Goal: Task Accomplishment & Management: Complete application form

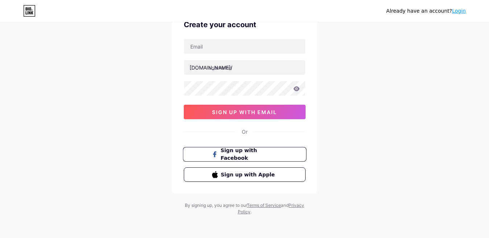
scroll to position [39, 0]
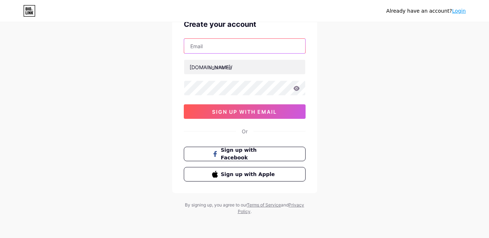
click at [208, 51] on input "text" at bounding box center [244, 46] width 121 height 14
paste input "[EMAIL_ADDRESS][DOMAIN_NAME]"
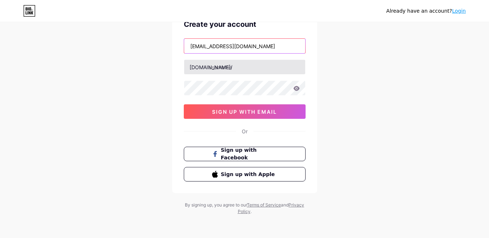
type input "[EMAIL_ADDRESS][DOMAIN_NAME]"
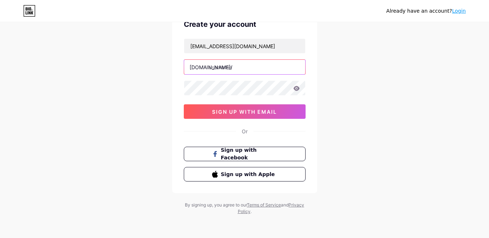
click at [223, 67] on input "text" at bounding box center [244, 67] width 121 height 14
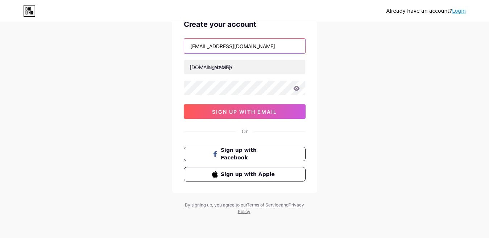
click at [203, 48] on input "[EMAIL_ADDRESS][DOMAIN_NAME]" at bounding box center [244, 46] width 121 height 14
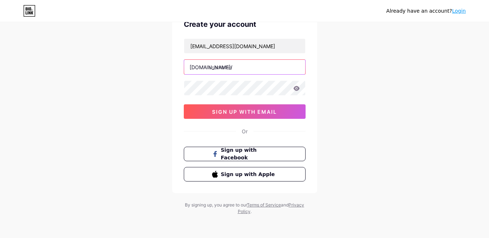
click at [225, 71] on input "text" at bounding box center [244, 67] width 121 height 14
paste input "marlapierceua"
type input "marlapierceua"
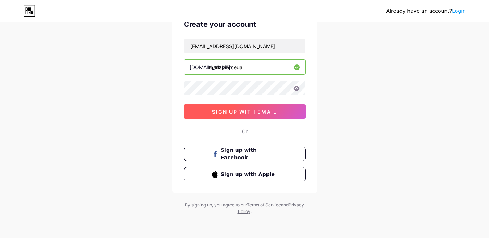
click at [232, 115] on button "sign up with email" at bounding box center [245, 111] width 122 height 14
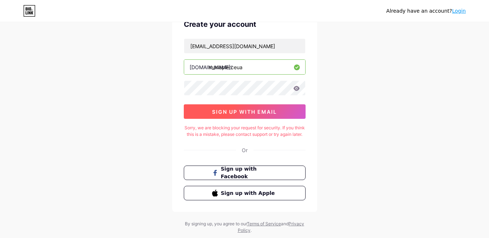
click at [233, 108] on button "sign up with email" at bounding box center [245, 111] width 122 height 14
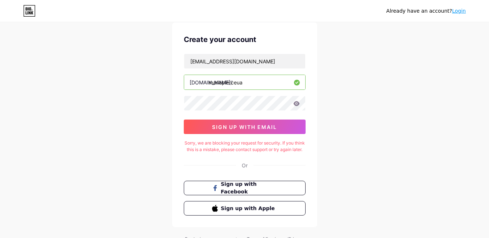
scroll to position [64, 0]
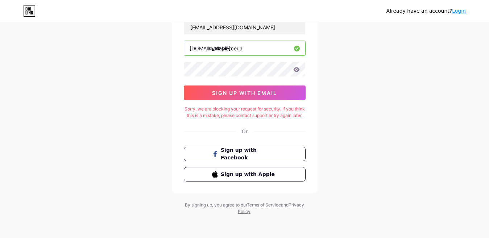
click at [297, 67] on icon at bounding box center [296, 69] width 6 height 5
click at [147, 73] on div "Already have an account? Login Create your account [EMAIL_ADDRESS][DOMAIN_NAME]…" at bounding box center [244, 90] width 489 height 296
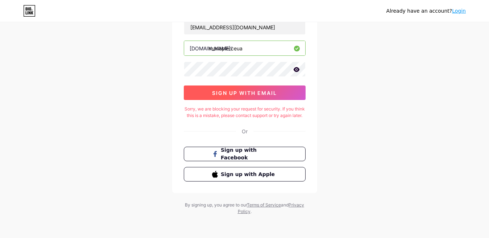
click at [214, 86] on button "sign up with email" at bounding box center [245, 93] width 122 height 14
